Goal: Find contact information: Find contact information

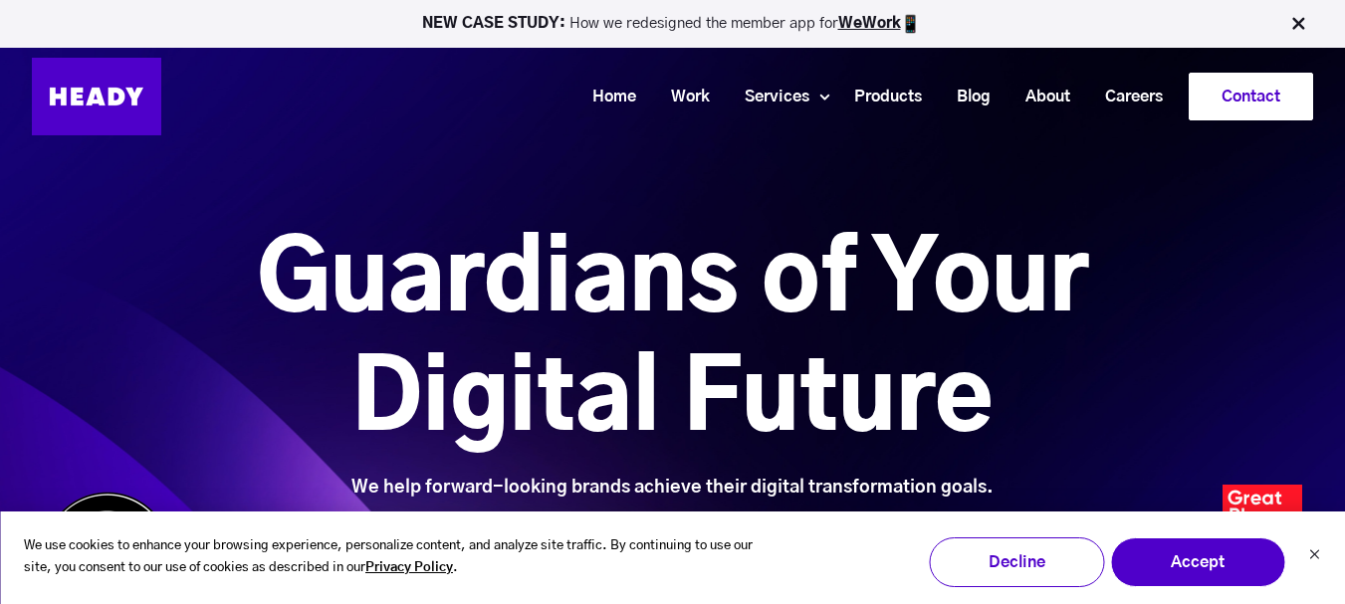
click at [1216, 90] on link "Contact" at bounding box center [1251, 97] width 122 height 46
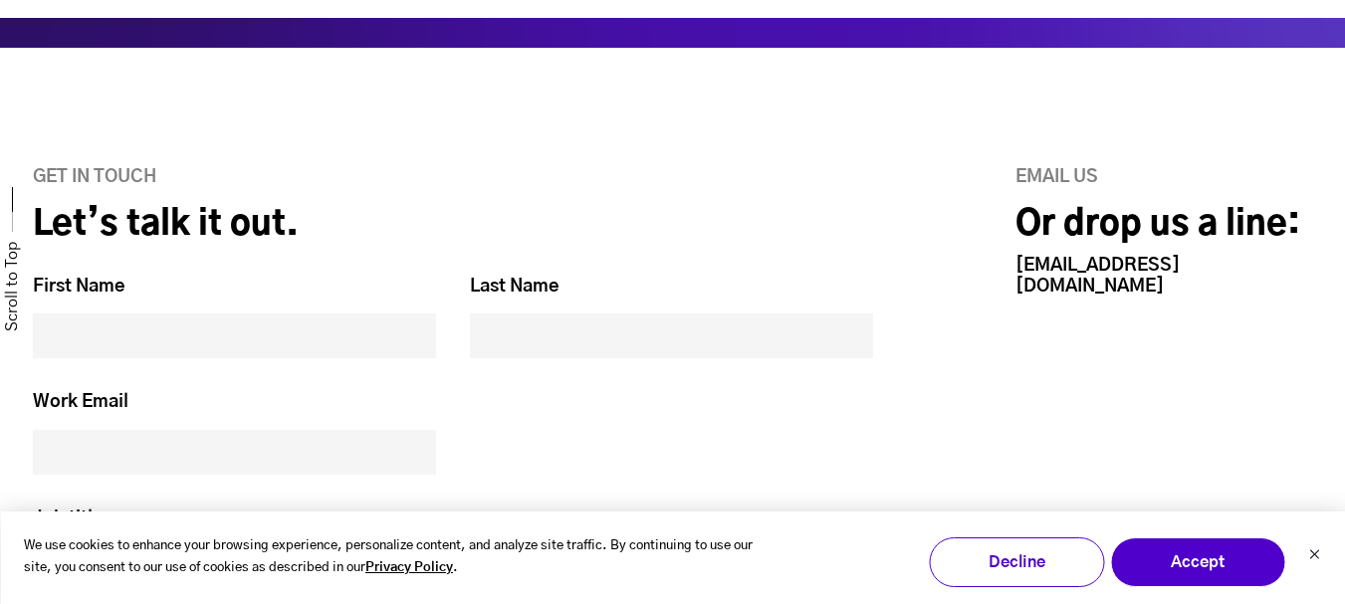
scroll to position [749, 0]
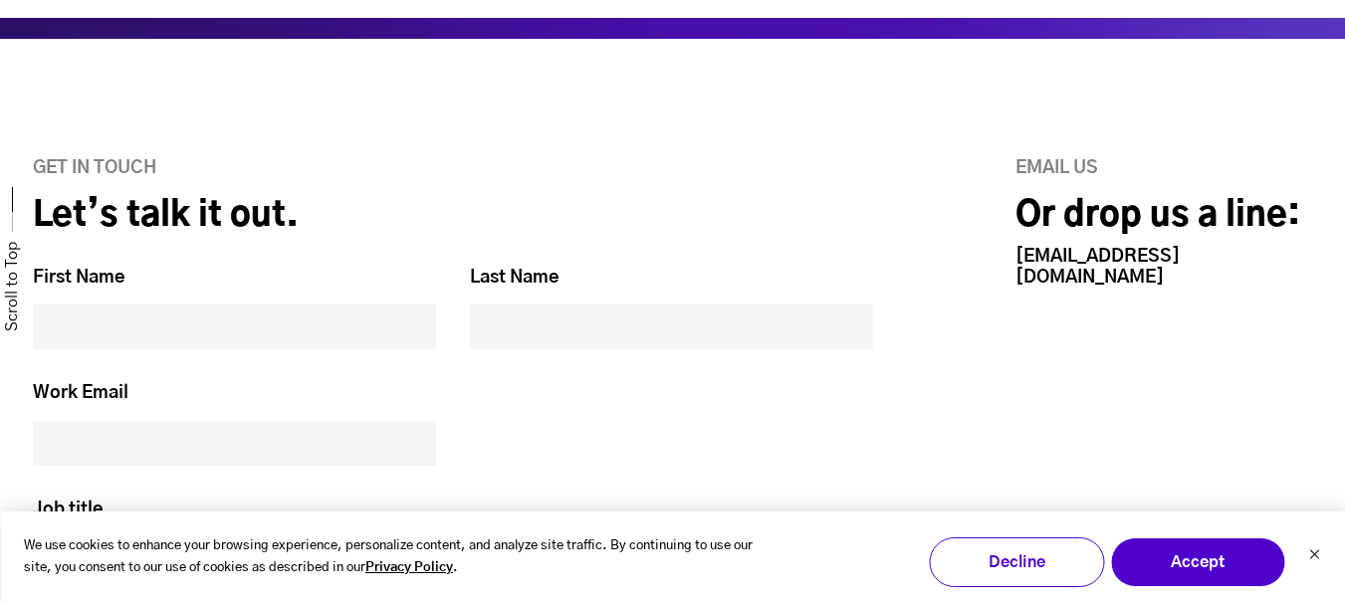
drag, startPoint x: 1358, startPoint y: 415, endPoint x: 1359, endPoint y: 281, distance: 134.4
click at [1344, 281] on html "We use cookies to enhance your browsing experience, personalize content, and an…" at bounding box center [672, 481] width 1345 height 2461
drag, startPoint x: 1171, startPoint y: 270, endPoint x: 1006, endPoint y: 259, distance: 164.6
click at [1006, 259] on div "Email us Or drop us a line: [EMAIL_ADDRESS][DOMAIN_NAME]" at bounding box center [1121, 541] width 384 height 766
copy link "[EMAIL_ADDRESS][DOMAIN_NAME]"
